Goal: Navigation & Orientation: Find specific page/section

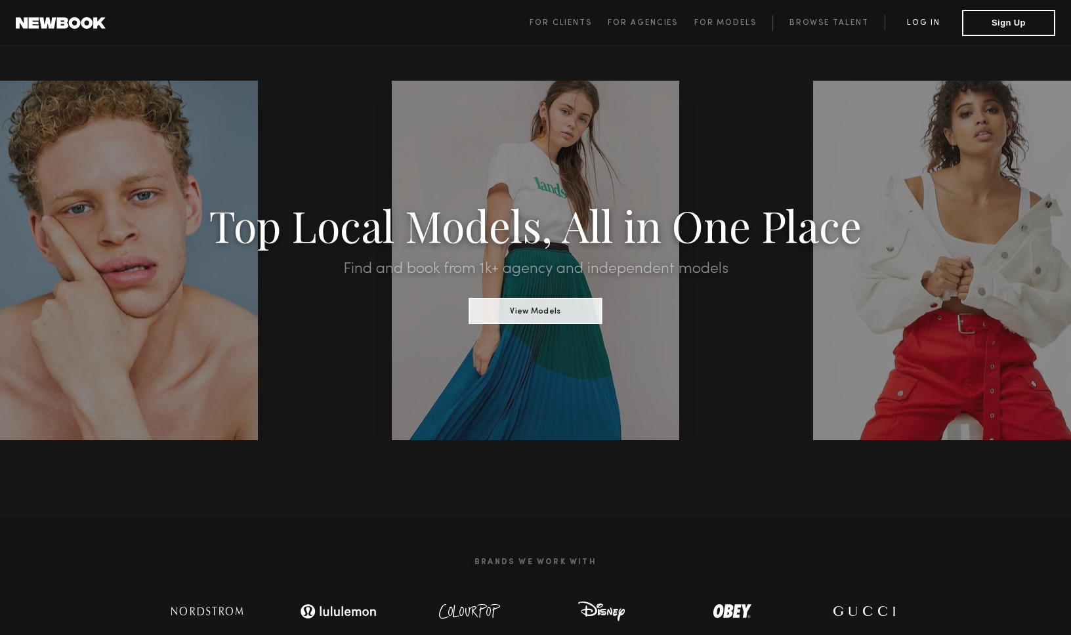
click at [931, 20] on link "Log in" at bounding box center [923, 23] width 77 height 16
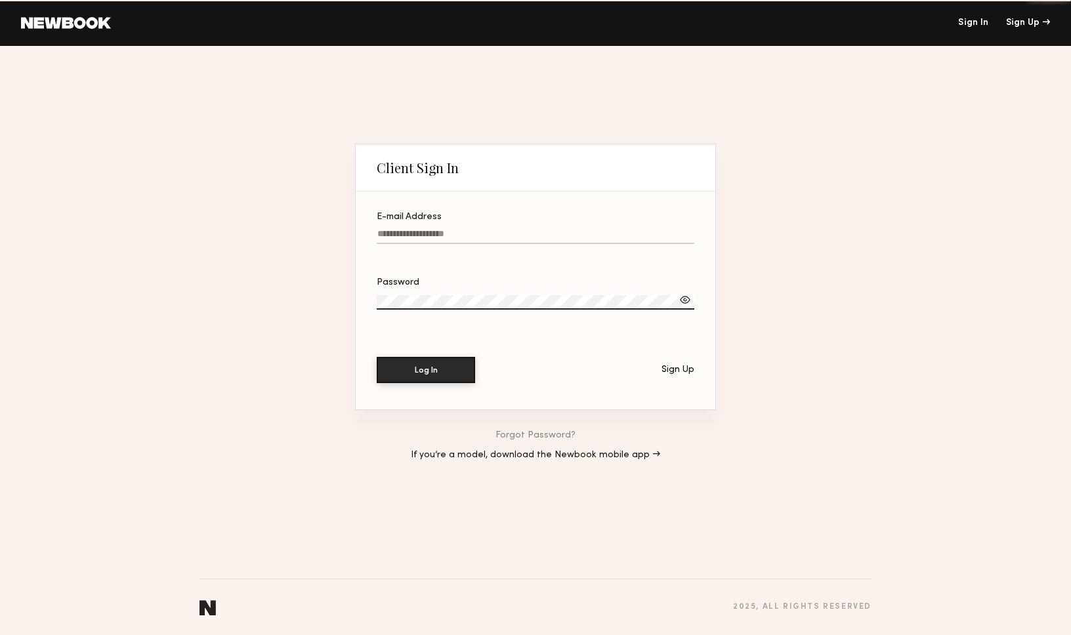
type input "**********"
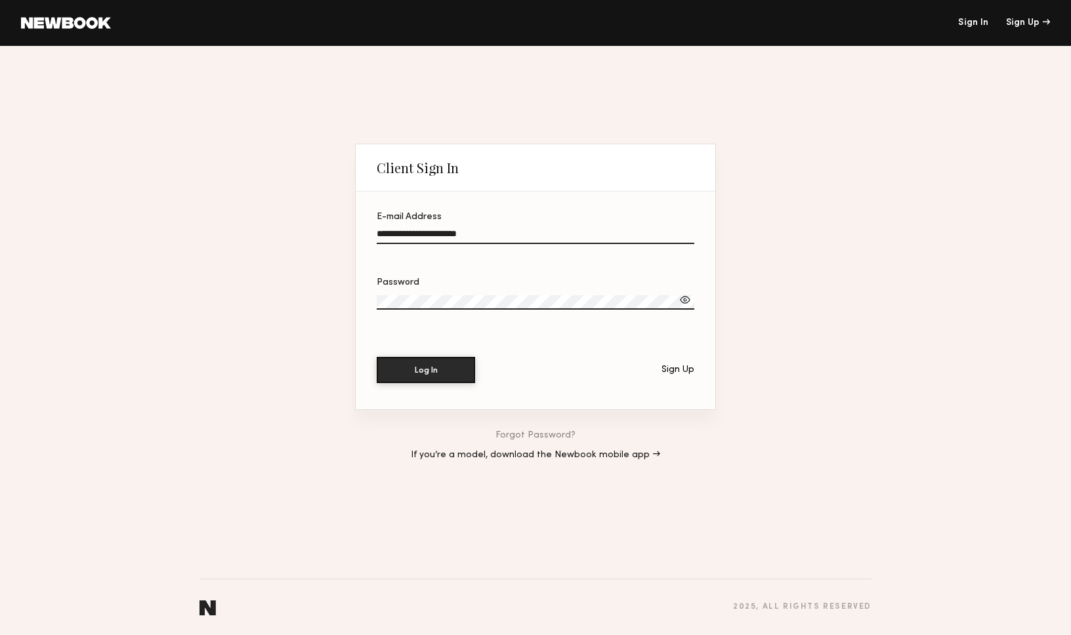
click at [1063, 293] on div "**********" at bounding box center [535, 340] width 1071 height 589
click at [467, 289] on label "Password" at bounding box center [536, 300] width 318 height 45
click at [685, 301] on div at bounding box center [685, 299] width 13 height 13
click at [436, 370] on button "Log In" at bounding box center [426, 369] width 98 height 26
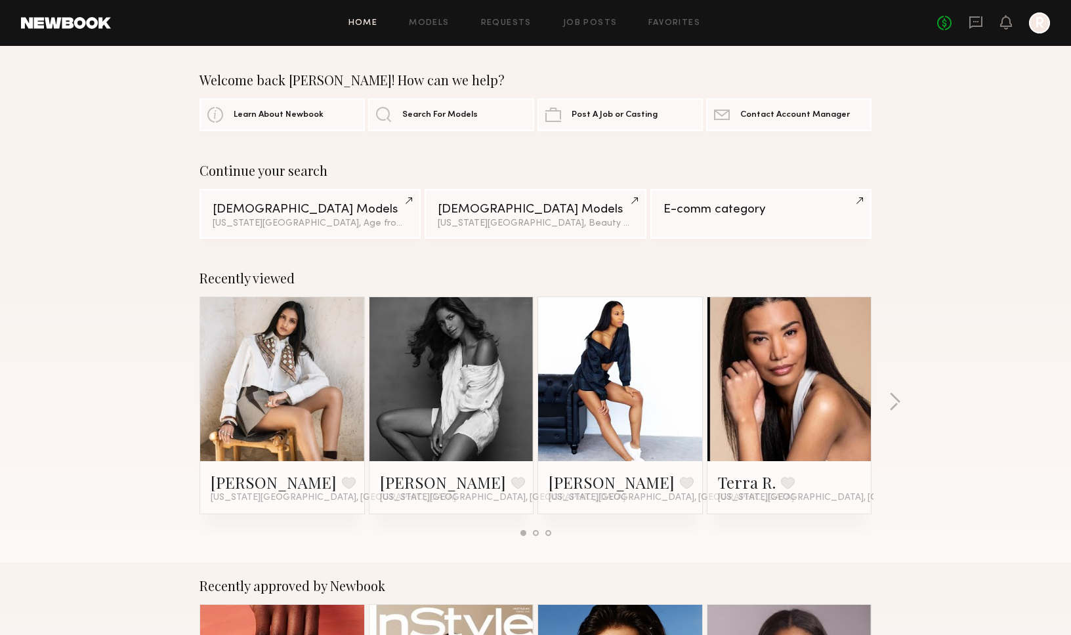
click at [602, 30] on div "Home Models Requests Job Posts Favorites Sign Out No fees up to $5,000 R" at bounding box center [580, 22] width 939 height 21
click at [597, 24] on link "Job Posts" at bounding box center [590, 23] width 54 height 9
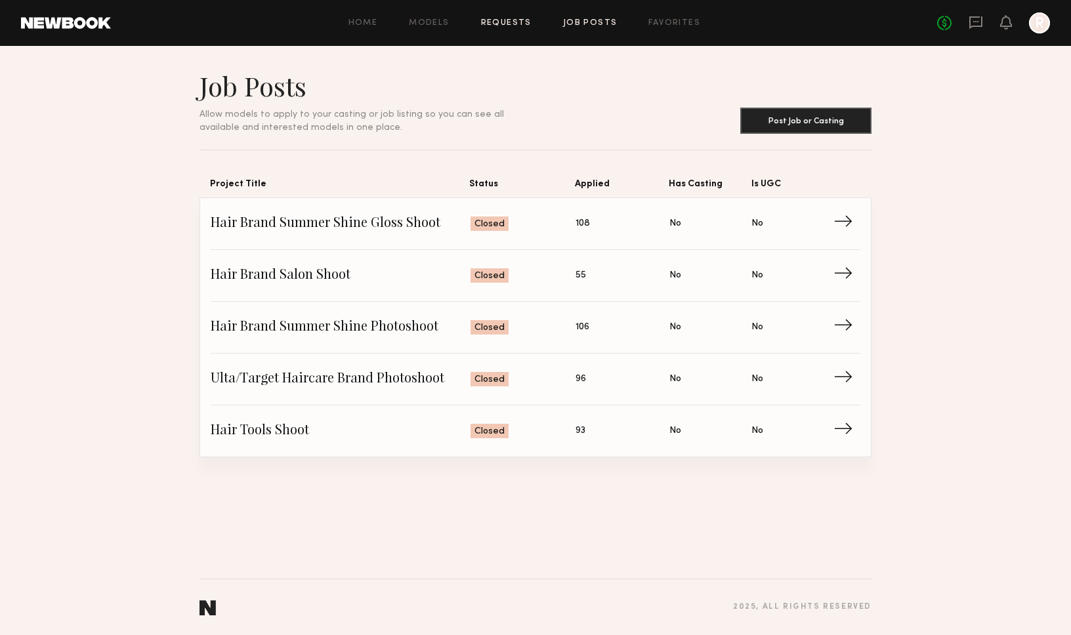
click at [495, 21] on link "Requests" at bounding box center [506, 23] width 51 height 9
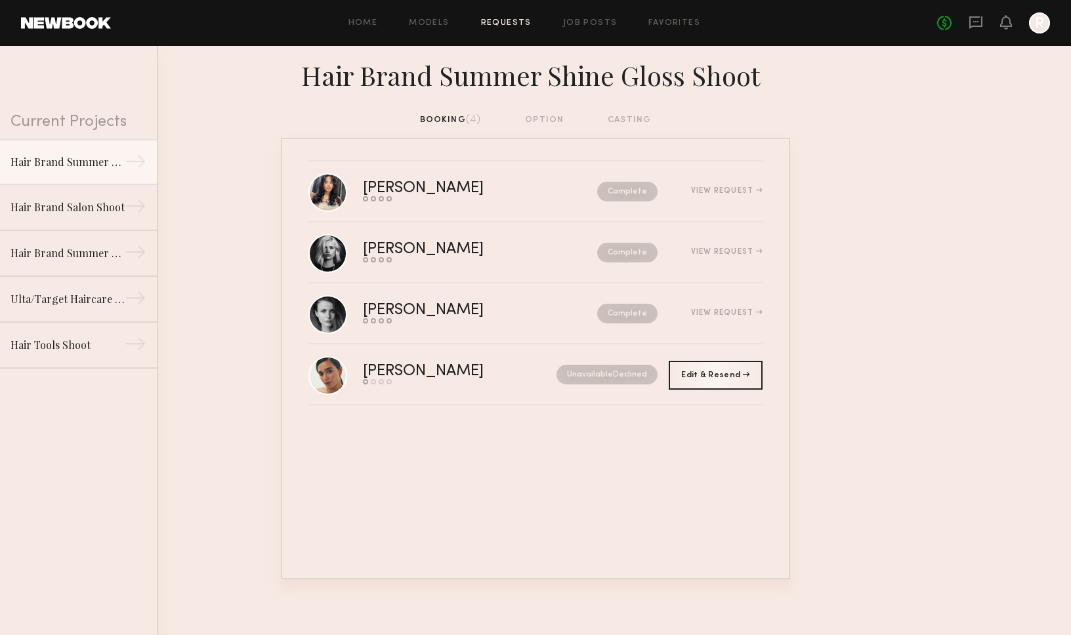
click at [543, 118] on div "booking (4) option casting" at bounding box center [536, 120] width 232 height 14
click at [620, 117] on div "booking (4) option casting" at bounding box center [536, 120] width 232 height 14
click at [594, 19] on link "Job Posts" at bounding box center [590, 23] width 54 height 9
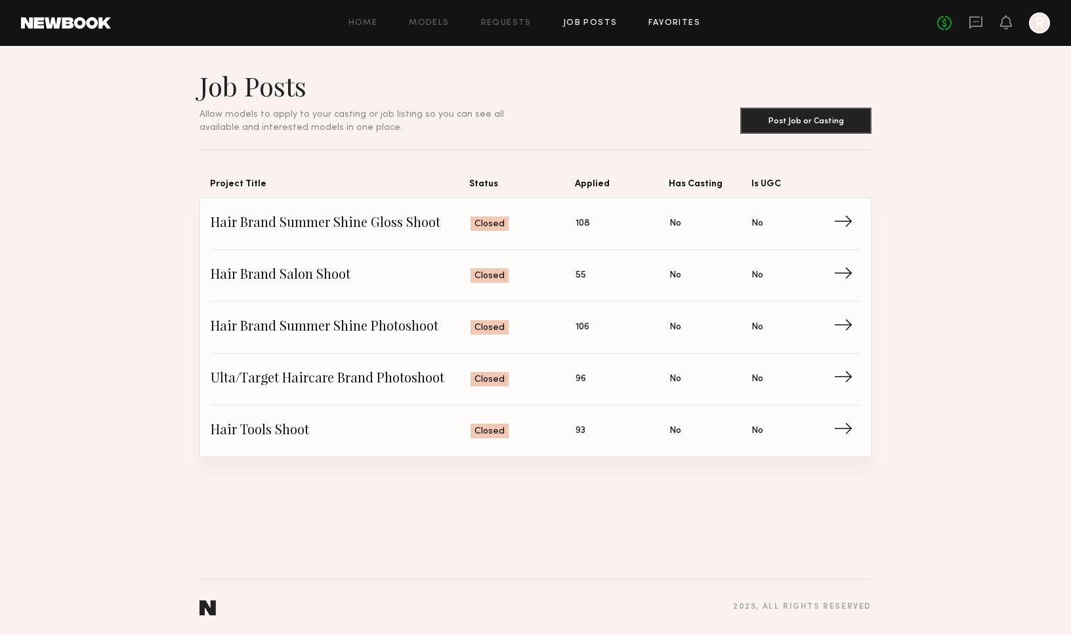
click at [676, 25] on link "Favorites" at bounding box center [675, 23] width 52 height 9
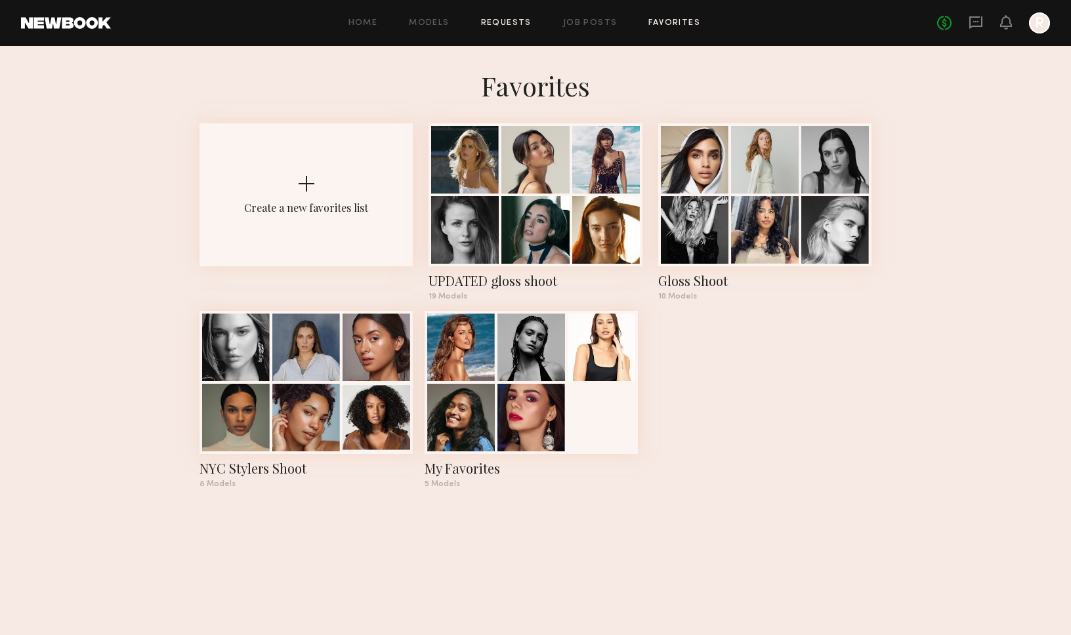
click at [516, 20] on link "Requests" at bounding box center [506, 23] width 51 height 9
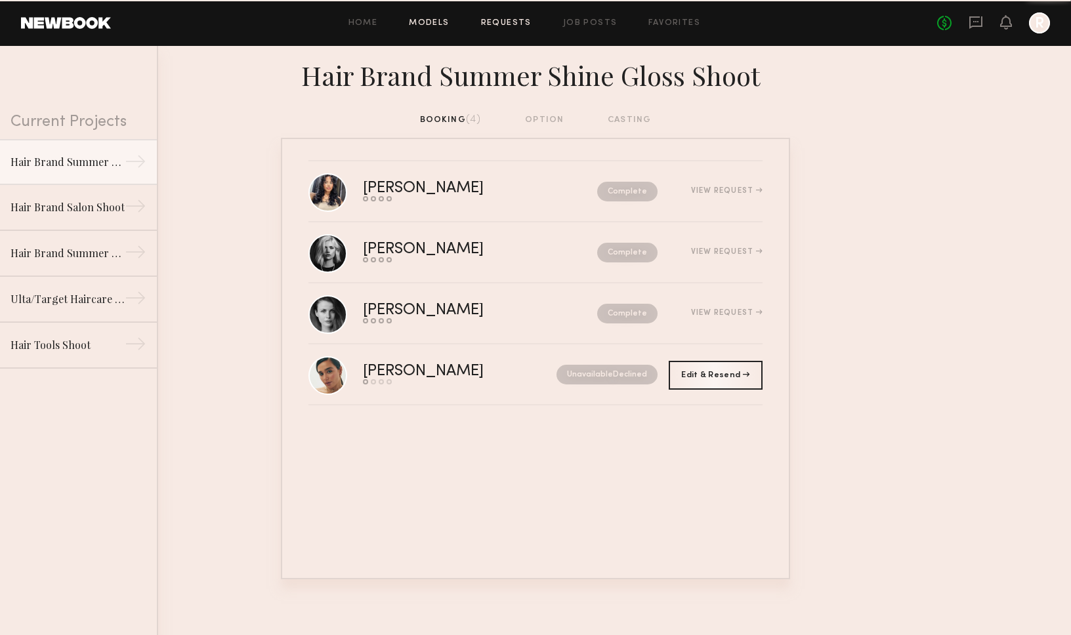
click at [442, 22] on link "Models" at bounding box center [429, 23] width 40 height 9
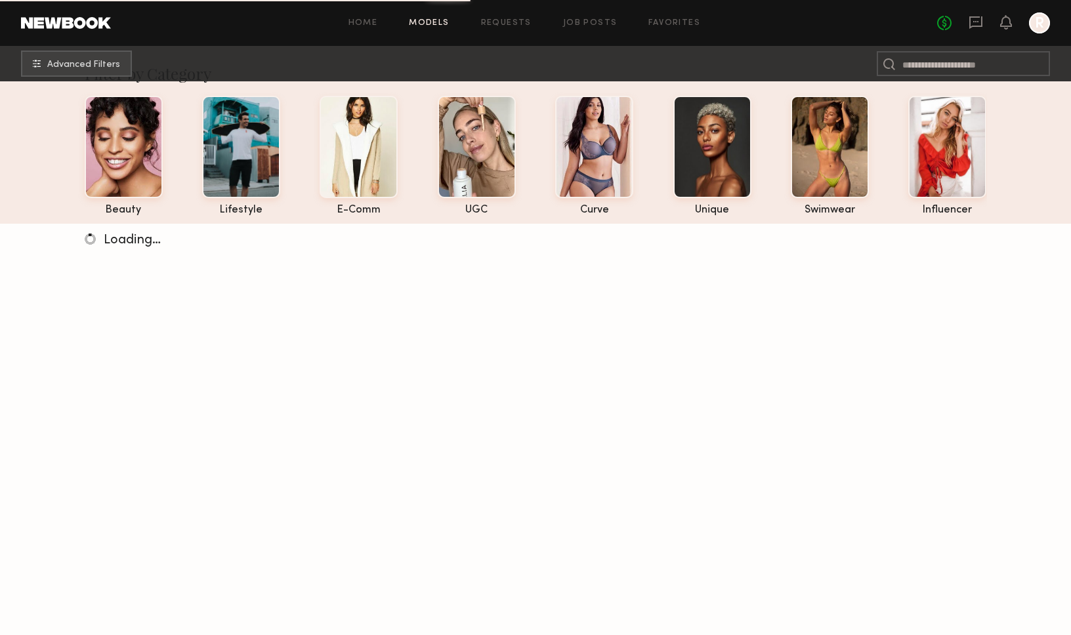
scroll to position [33, 0]
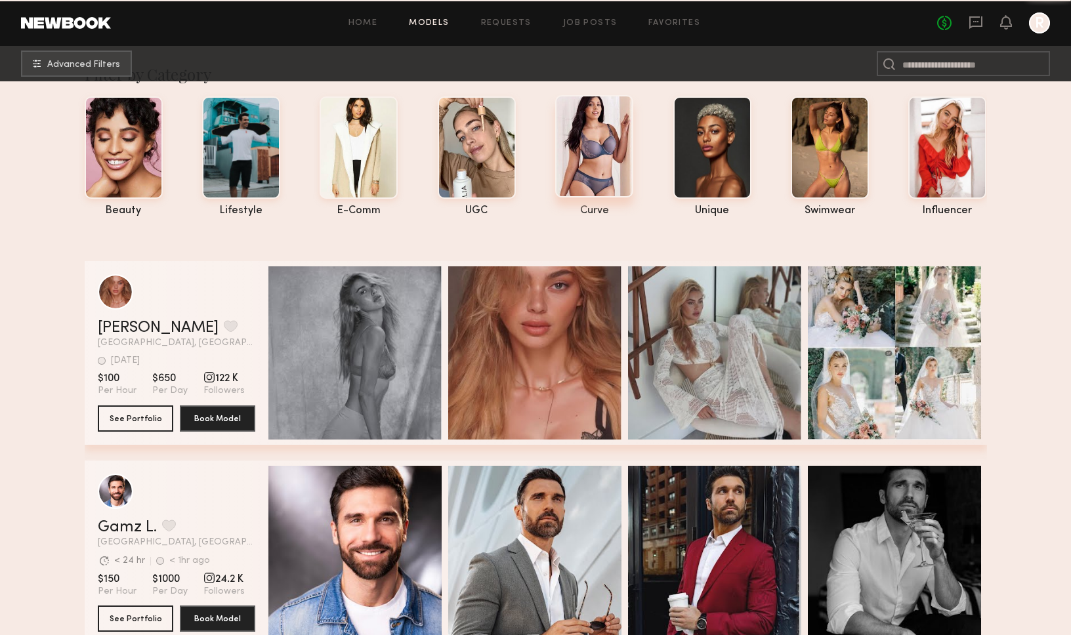
click at [591, 184] on div at bounding box center [594, 146] width 78 height 102
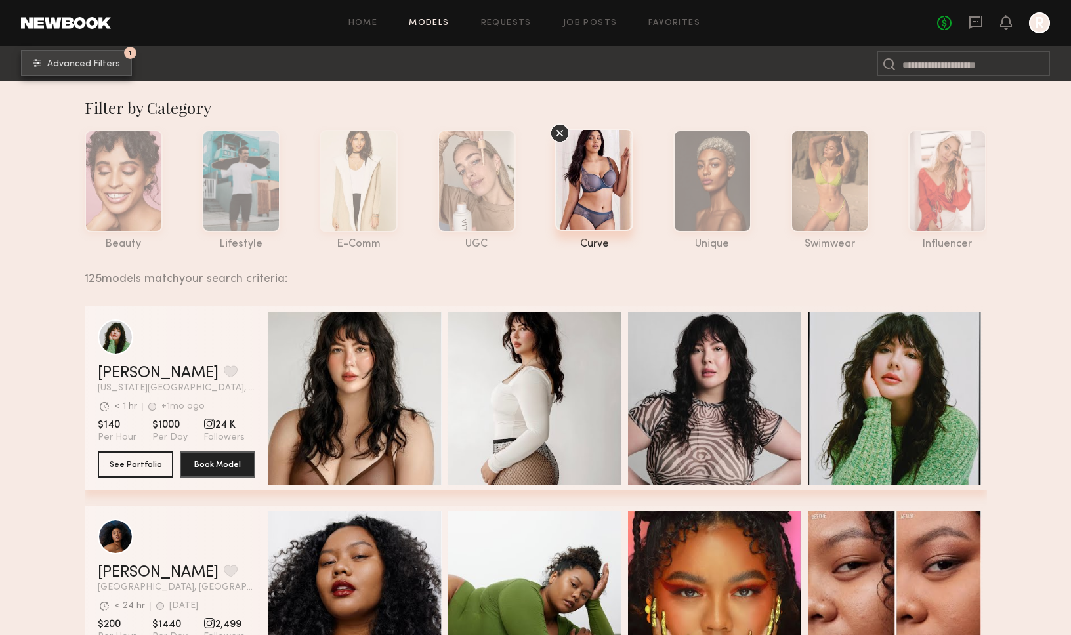
click at [68, 60] on span "Advanced Filters" at bounding box center [83, 64] width 73 height 9
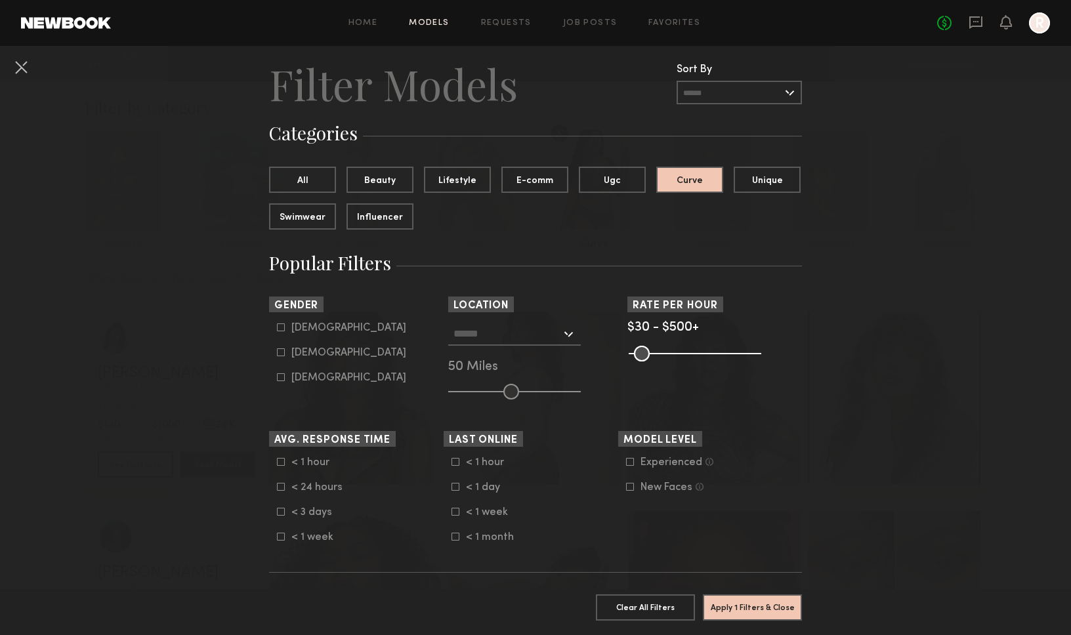
scroll to position [33, 0]
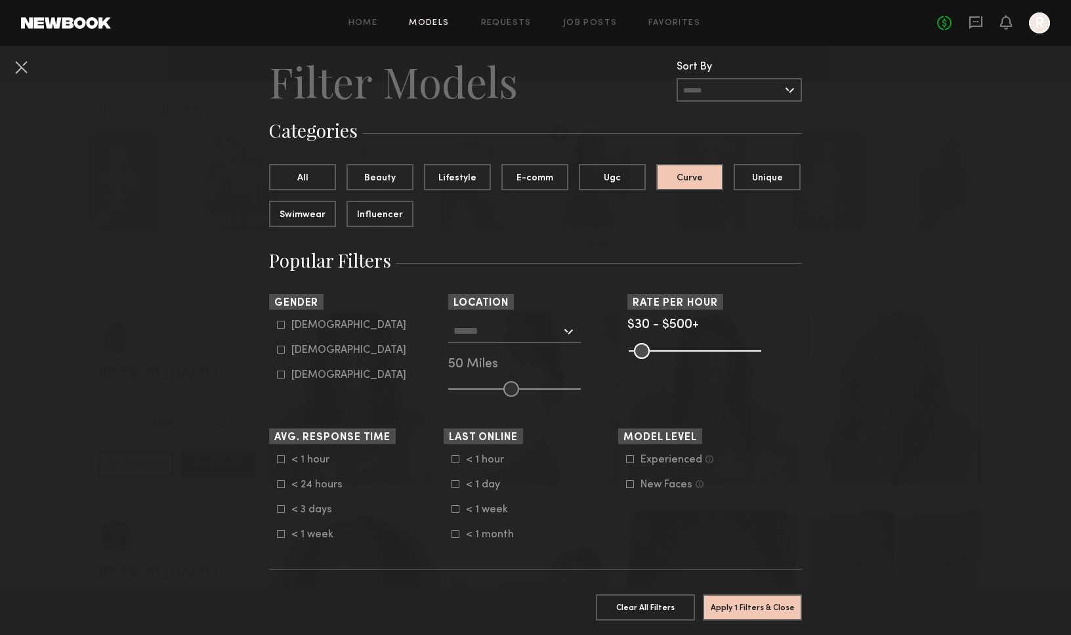
click at [521, 333] on input "text" at bounding box center [508, 331] width 108 height 22
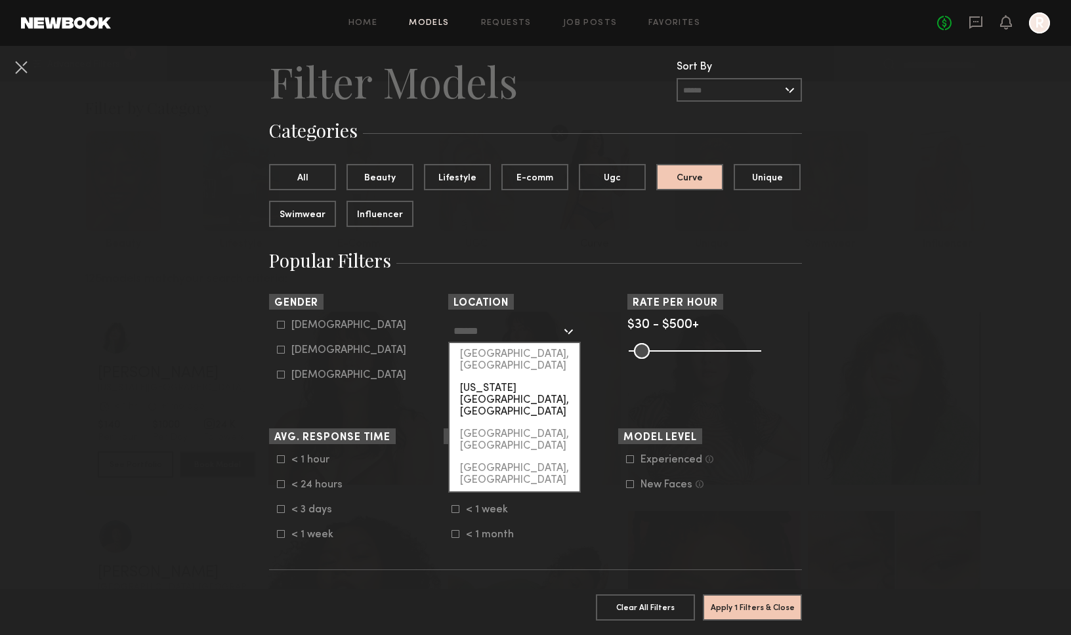
click at [511, 377] on div "[US_STATE][GEOGRAPHIC_DATA], [GEOGRAPHIC_DATA]" at bounding box center [515, 400] width 130 height 46
type input "**********"
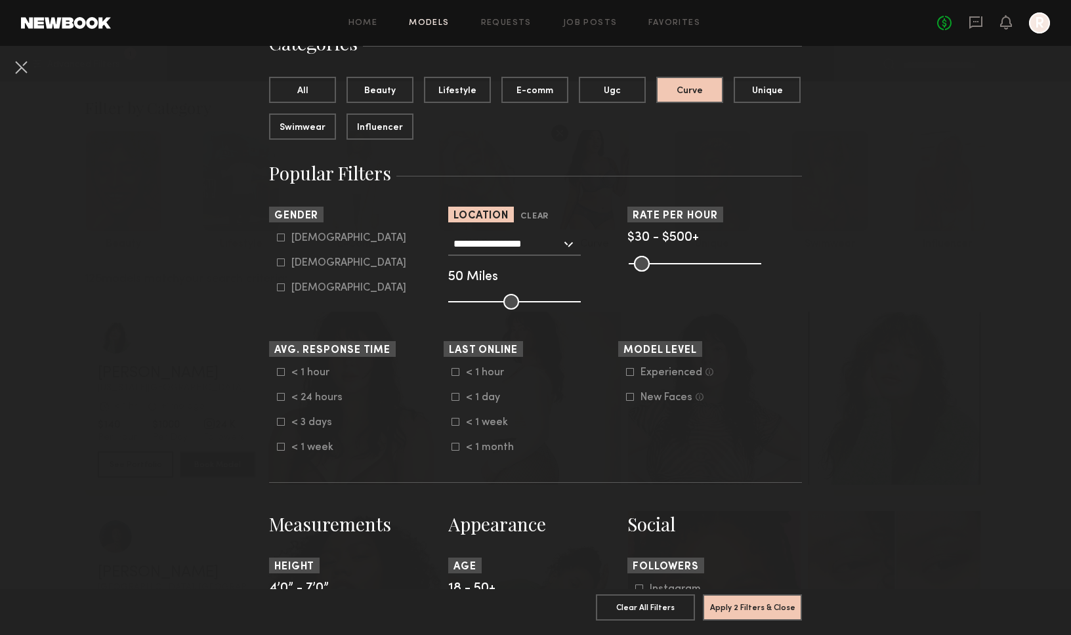
scroll to position [132, 0]
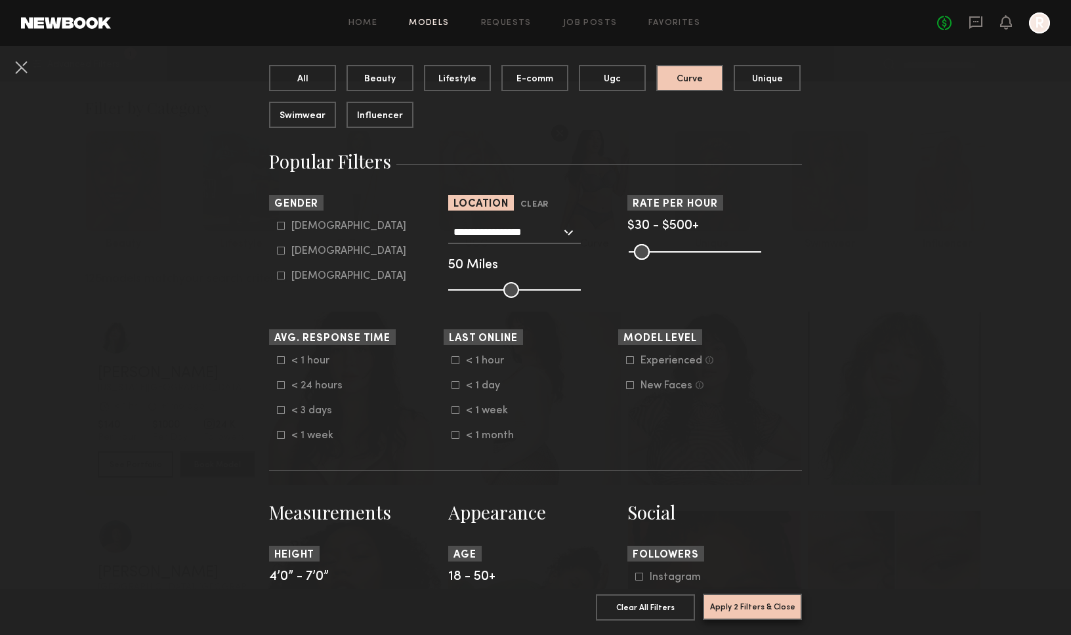
click at [738, 601] on button "Apply 2 Filters & Close" at bounding box center [752, 607] width 99 height 26
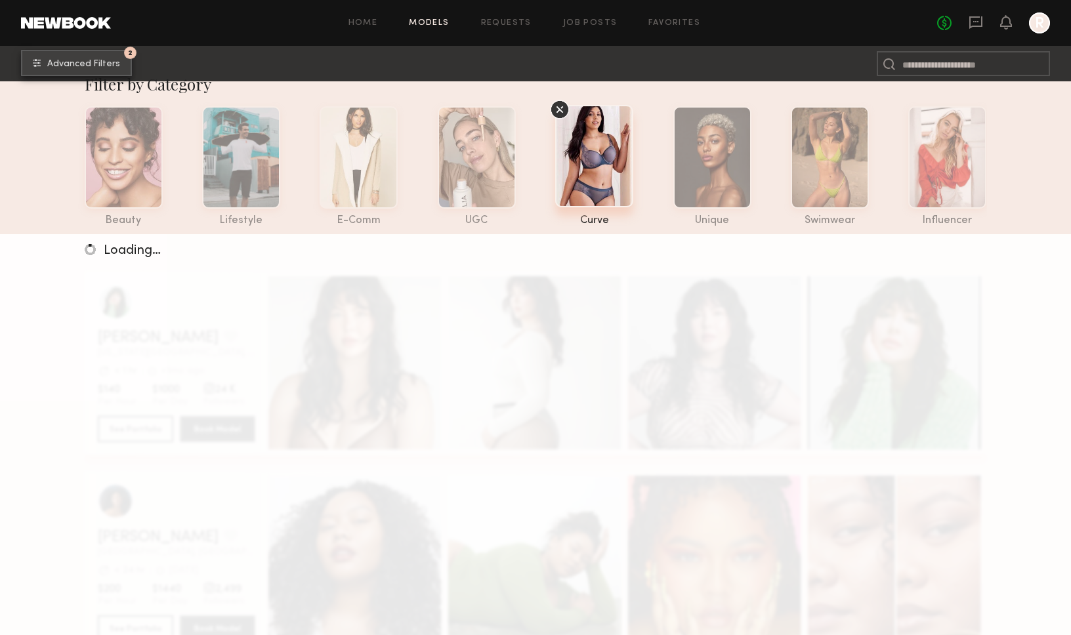
scroll to position [27, 0]
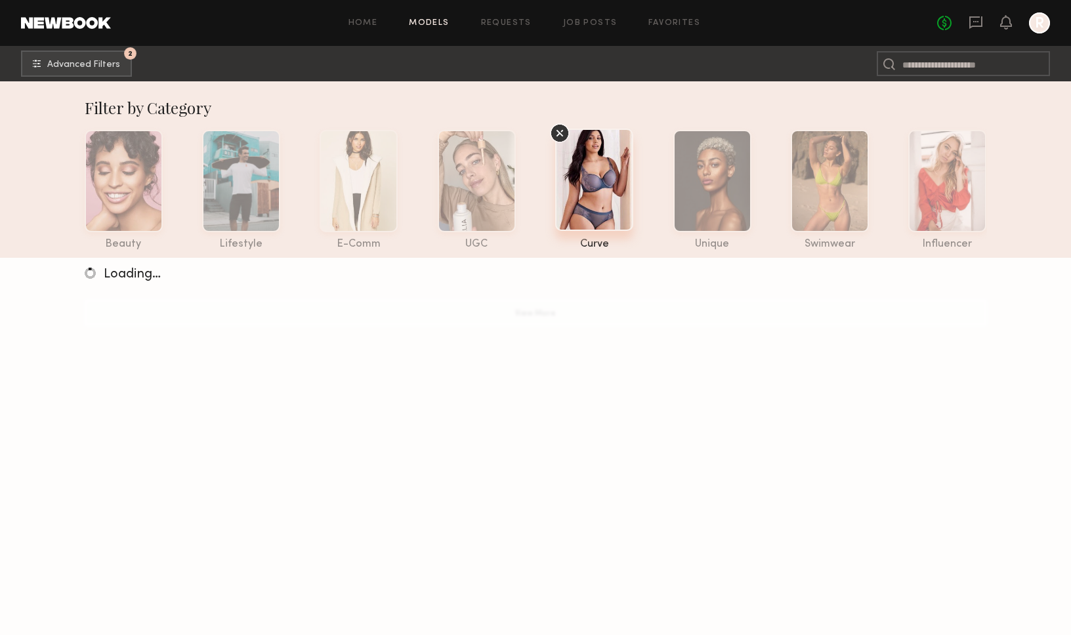
click at [563, 184] on div at bounding box center [594, 180] width 78 height 102
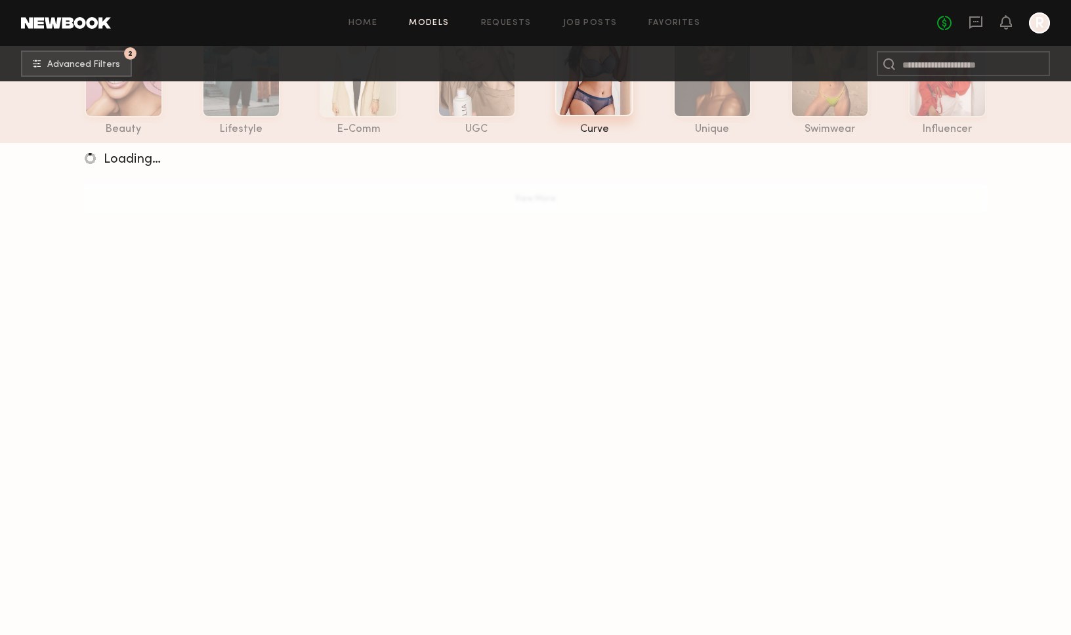
scroll to position [112, 0]
